Goal: Check status: Check status

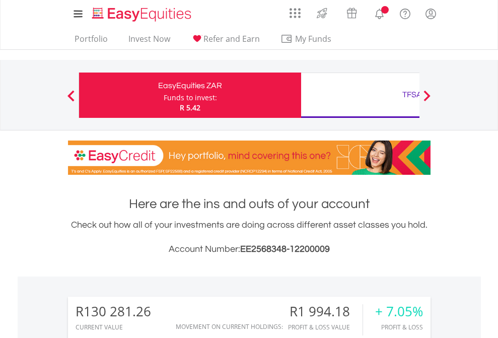
scroll to position [97, 158]
click at [164, 95] on div "Funds to invest:" at bounding box center [190, 98] width 53 height 10
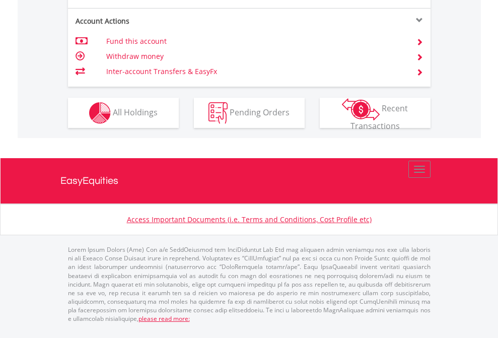
scroll to position [1026, 0]
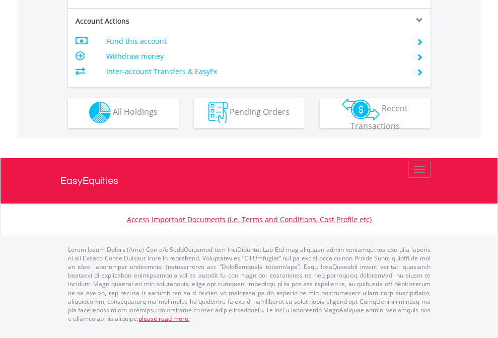
scroll to position [942, 0]
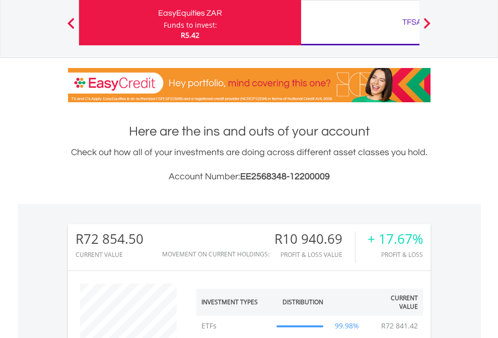
scroll to position [97, 158]
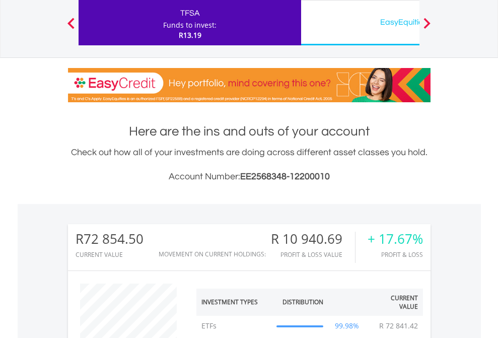
scroll to position [97, 158]
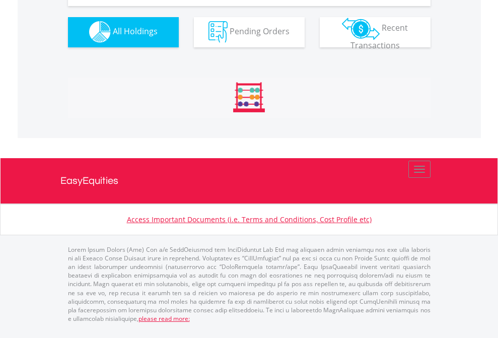
scroll to position [997, 0]
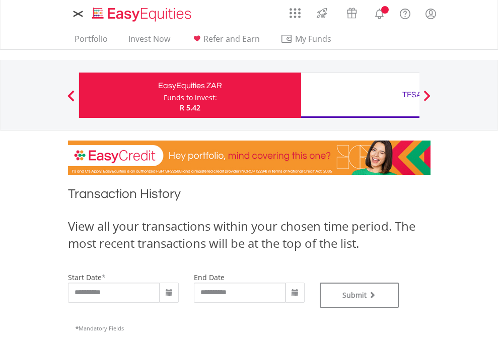
type input "**********"
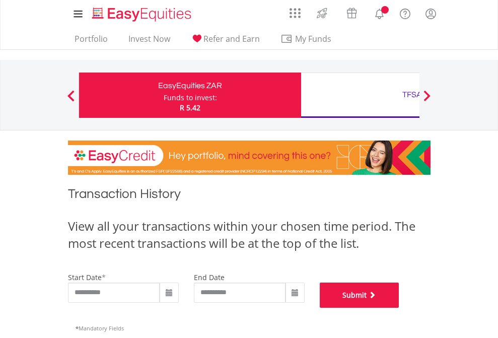
click at [399, 308] on button "Submit" at bounding box center [360, 294] width 80 height 25
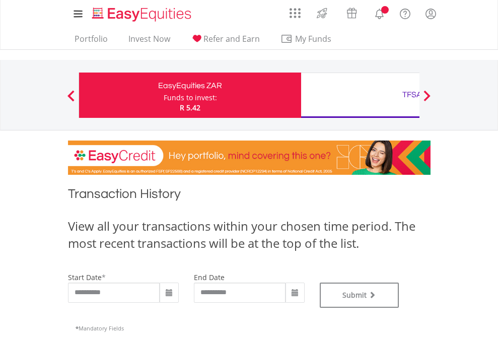
click at [360, 95] on div "TFSA" at bounding box center [412, 95] width 210 height 14
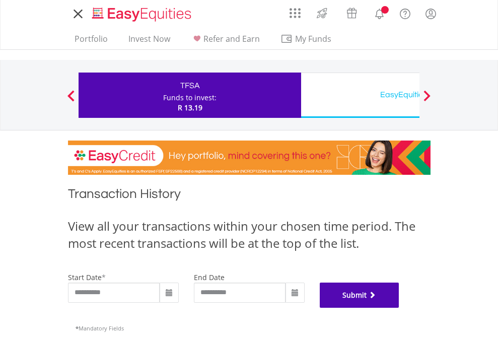
click at [399, 308] on button "Submit" at bounding box center [360, 294] width 80 height 25
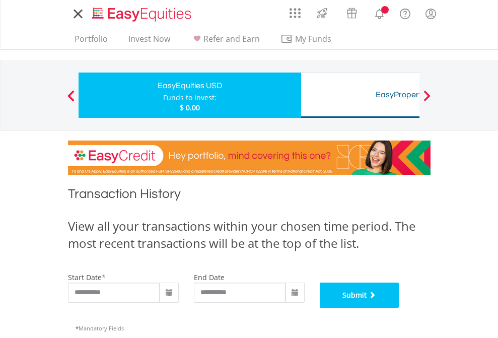
click at [399, 308] on button "Submit" at bounding box center [360, 294] width 80 height 25
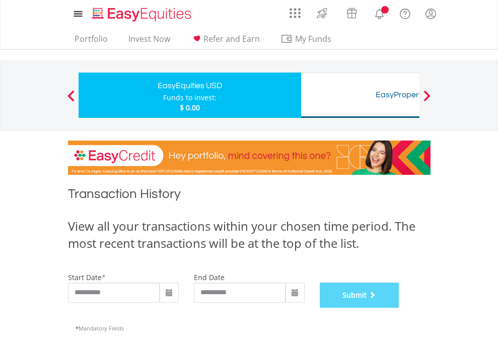
scroll to position [408, 0]
